Goal: Check status: Check status

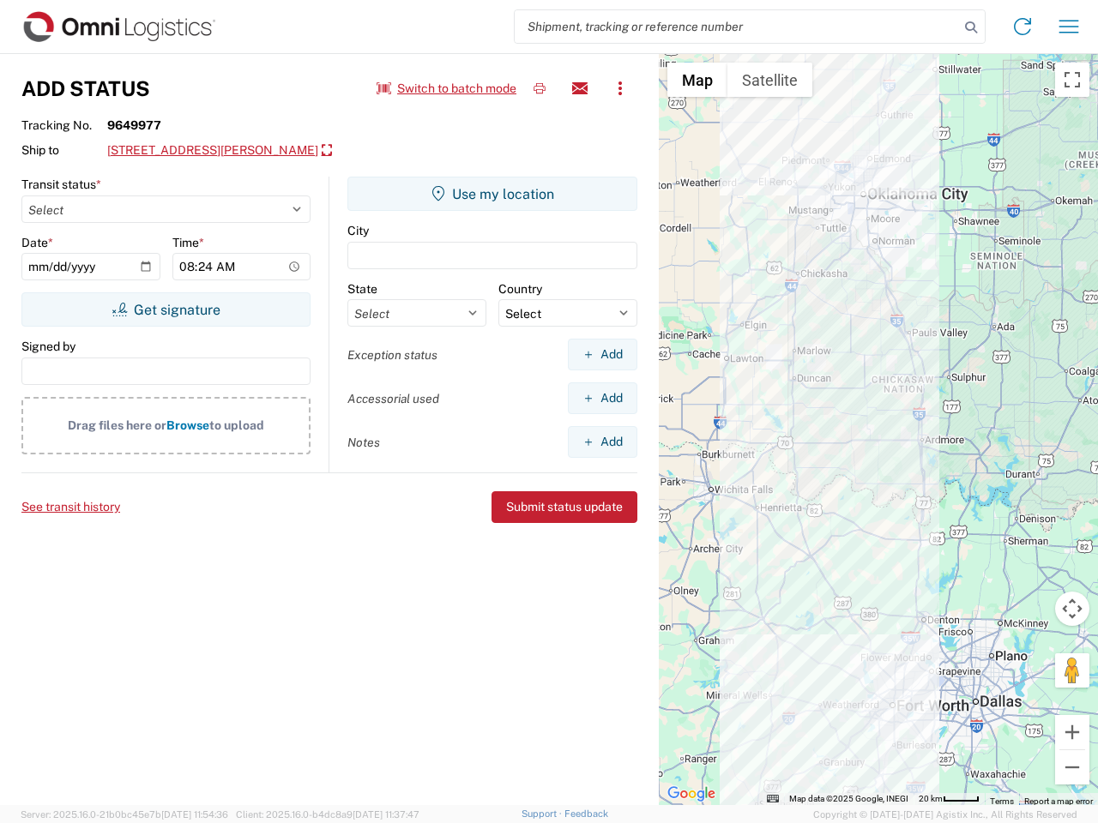
click at [737, 27] on input "search" at bounding box center [737, 26] width 444 height 33
click at [971, 27] on icon at bounding box center [971, 27] width 24 height 24
click at [1022, 27] on icon at bounding box center [1022, 26] width 27 height 27
click at [1069, 27] on icon "button" at bounding box center [1069, 26] width 20 height 13
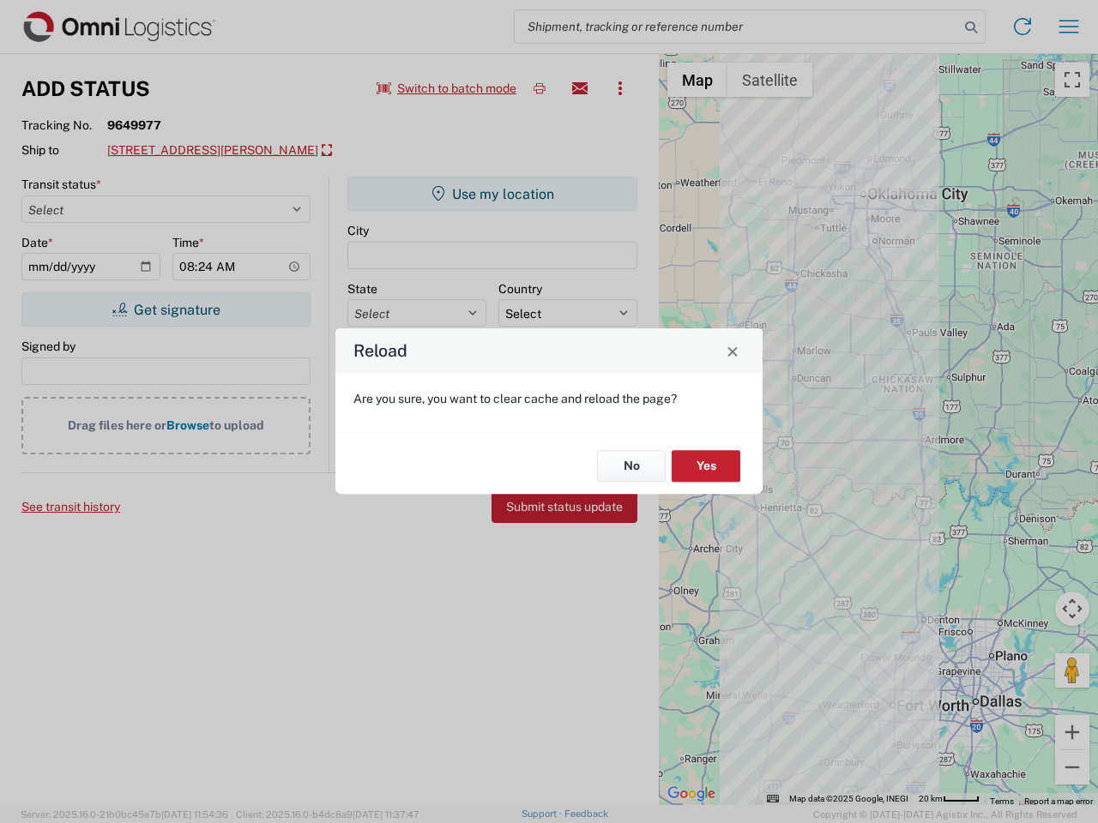
click at [620, 88] on div "Reload Are you sure, you want to clear cache and reload the page? No Yes" at bounding box center [549, 411] width 1098 height 823
click at [226, 151] on div "Reload Are you sure, you want to clear cache and reload the page? No Yes" at bounding box center [549, 411] width 1098 height 823
click at [166, 310] on div "Reload Are you sure, you want to clear cache and reload the page? No Yes" at bounding box center [549, 411] width 1098 height 823
